Goal: Check status

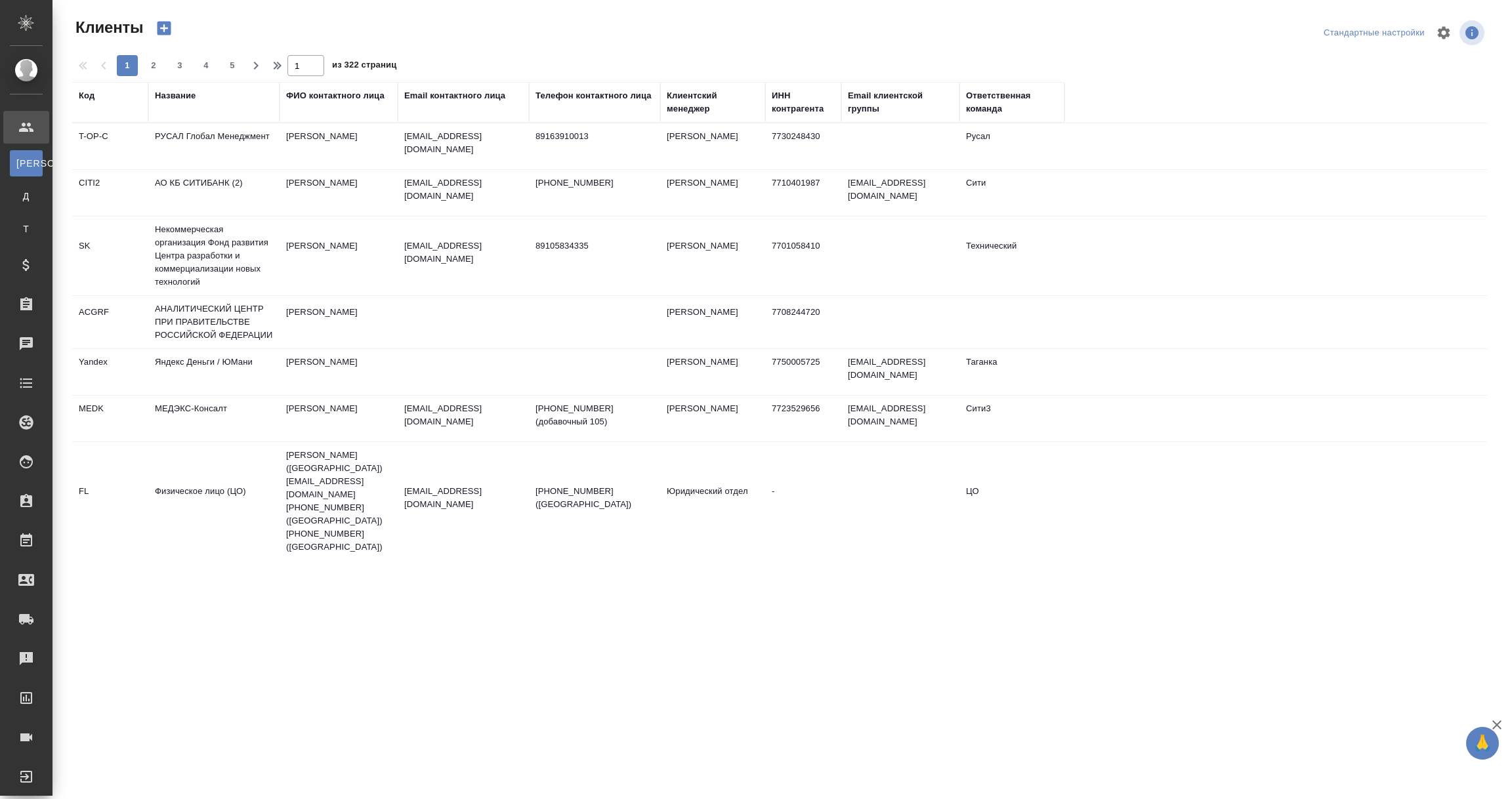
select select "RU"
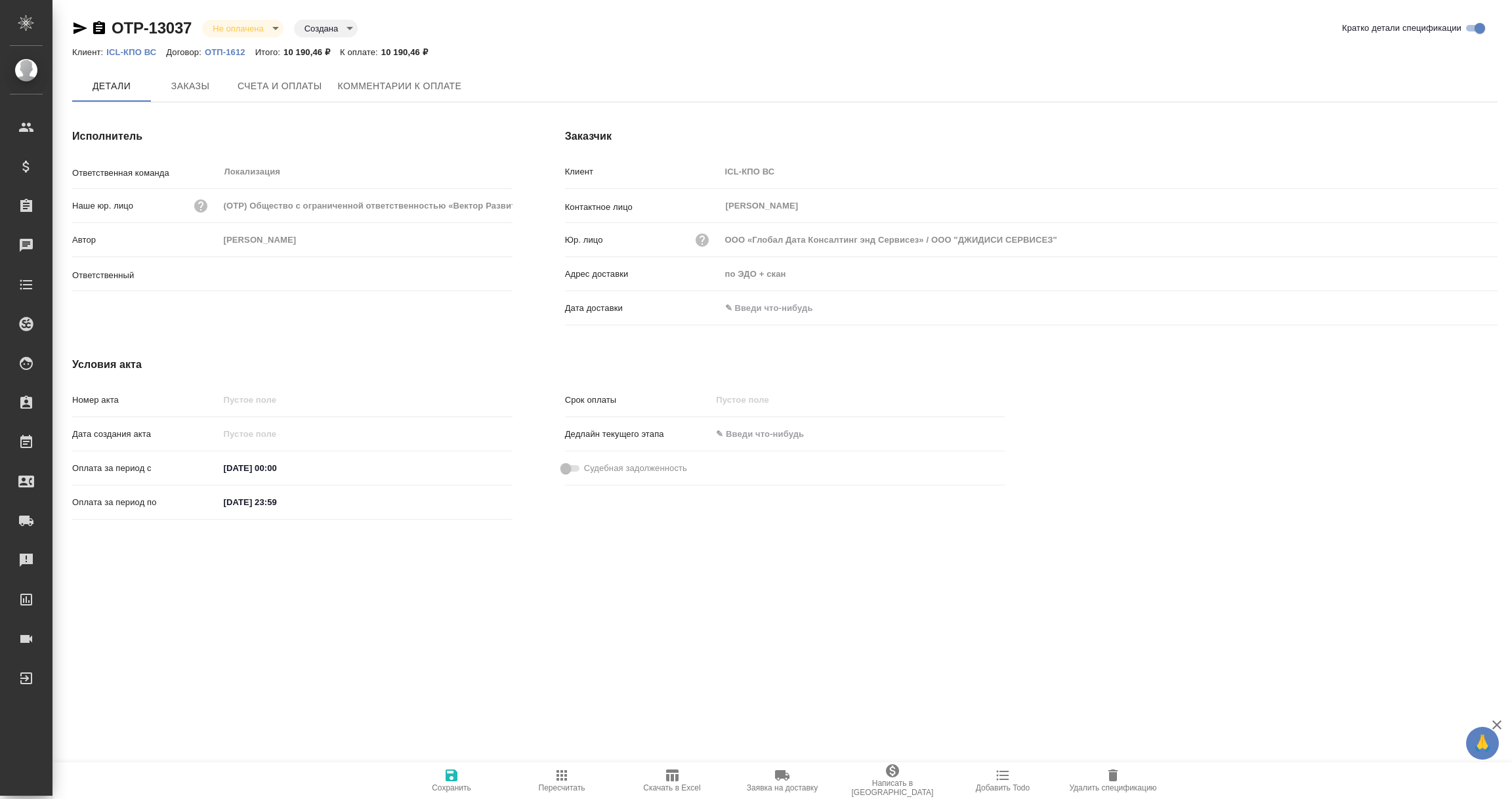
type input "Загородних Виктория"
click at [790, 305] on input "text" at bounding box center [777, 309] width 115 height 19
click at [1454, 305] on icon "button" at bounding box center [1459, 308] width 12 height 13
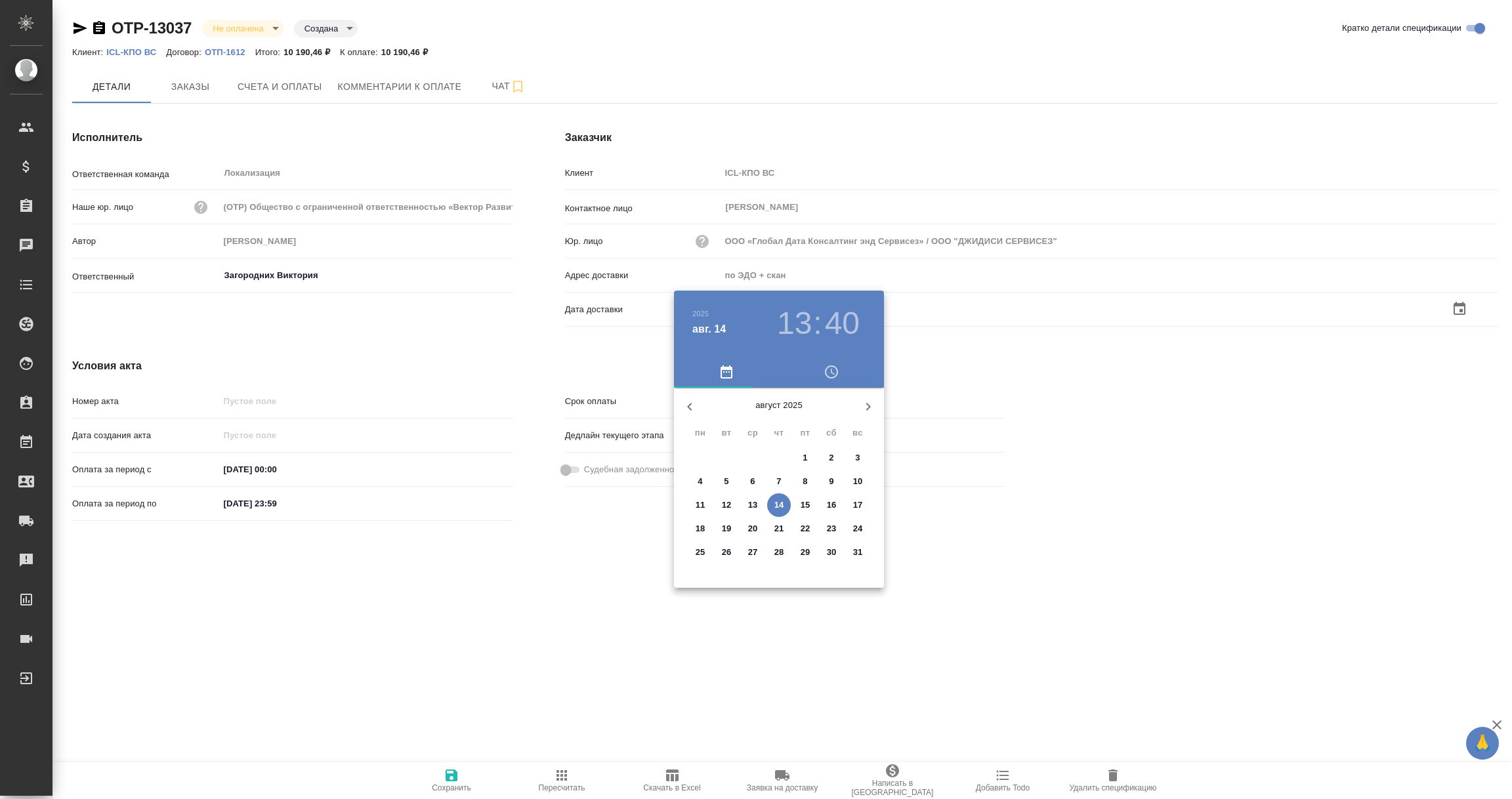
click at [777, 504] on p "14" at bounding box center [779, 505] width 10 height 13
type input "[DATE] 13:40"
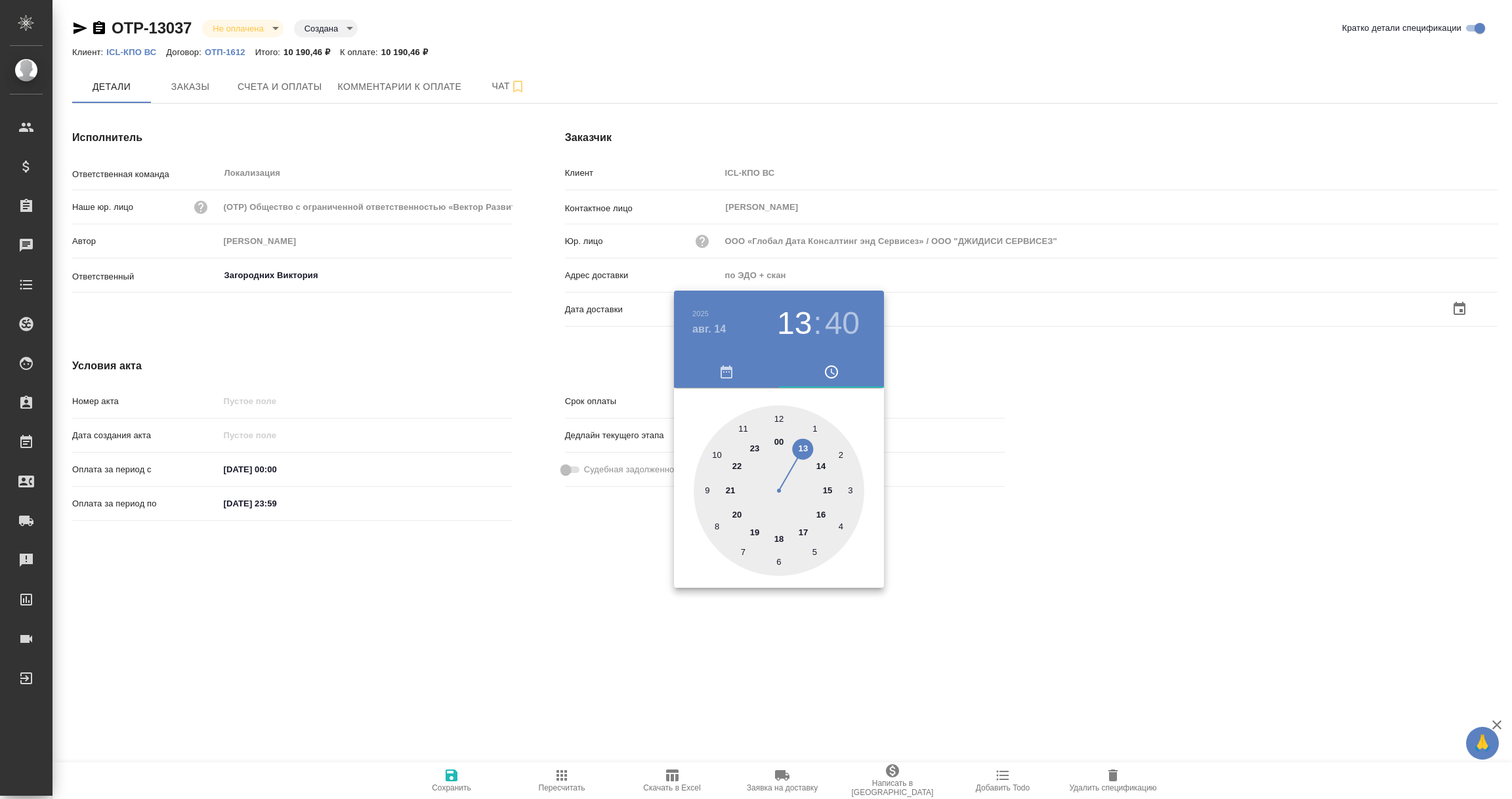
click at [615, 639] on div at bounding box center [756, 400] width 1512 height 799
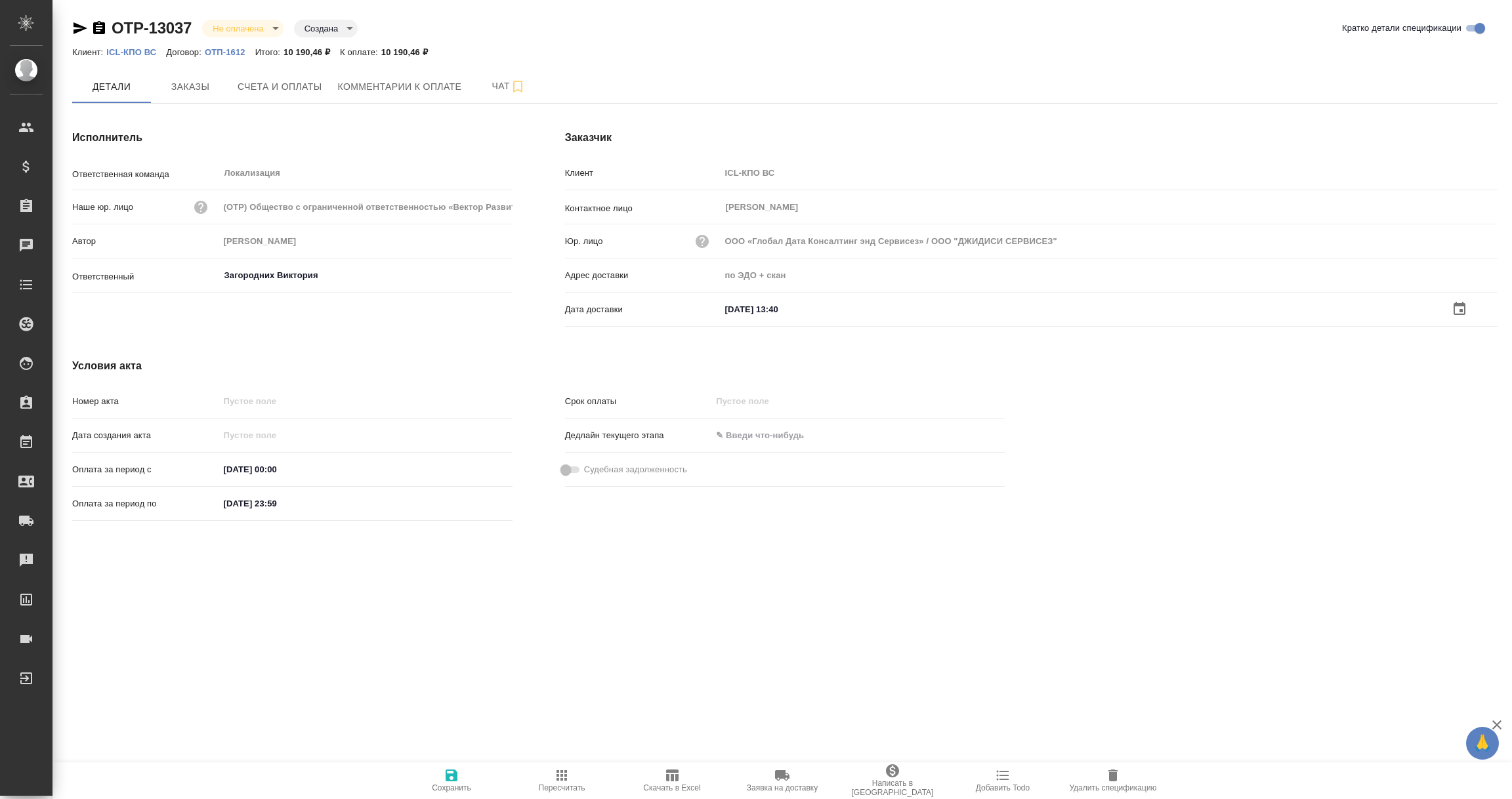
click at [453, 778] on icon "button" at bounding box center [451, 776] width 12 height 12
